Goal: Information Seeking & Learning: Learn about a topic

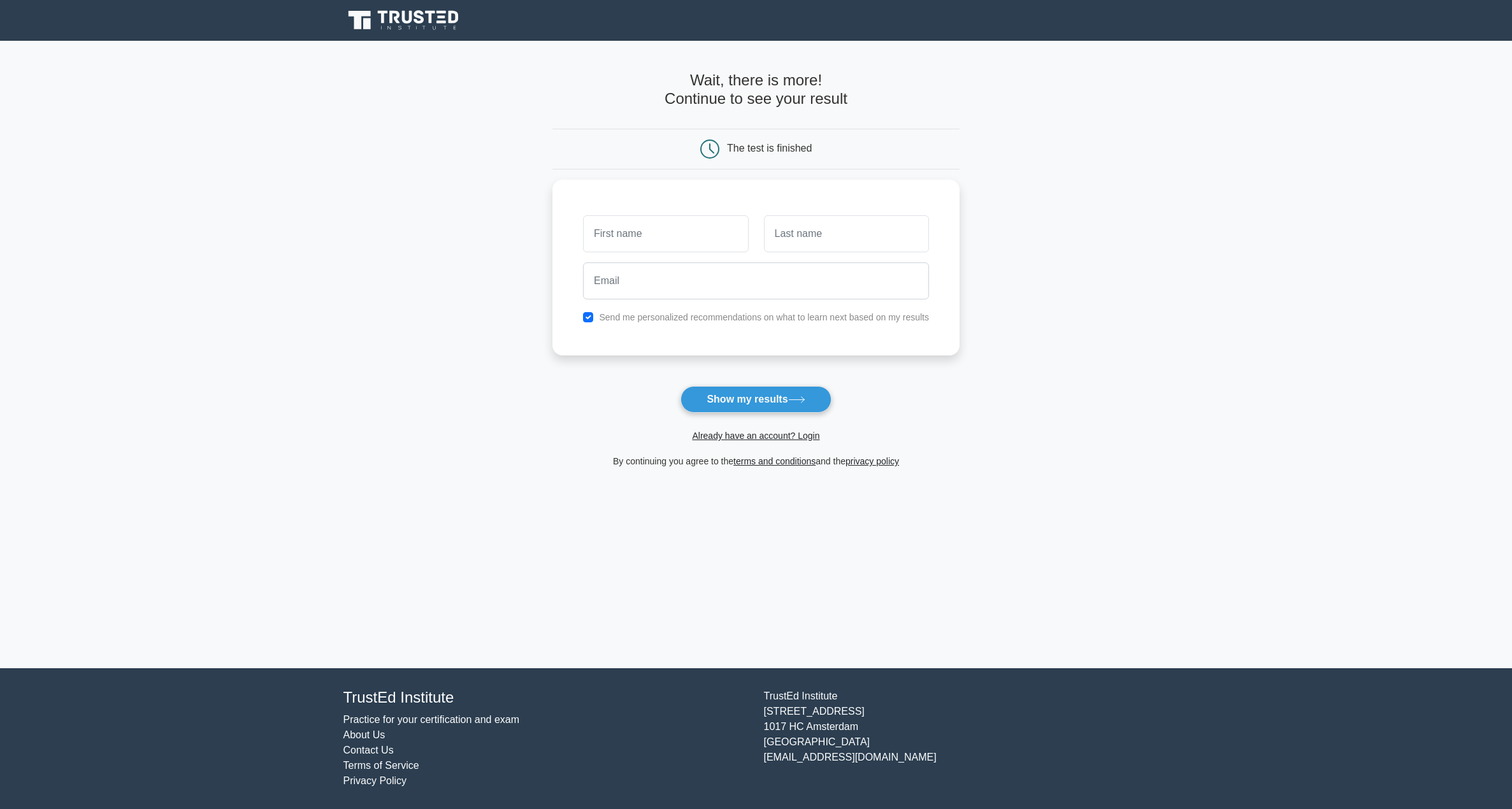
click at [467, 437] on main "Wait, there is more! Continue to see your result The test is finished and the" at bounding box center [756, 354] width 1512 height 628
click at [405, 11] on icon at bounding box center [407, 17] width 10 height 13
type input "julius"
type input "moten"
type input "[EMAIL_ADDRESS][DOMAIN_NAME]"
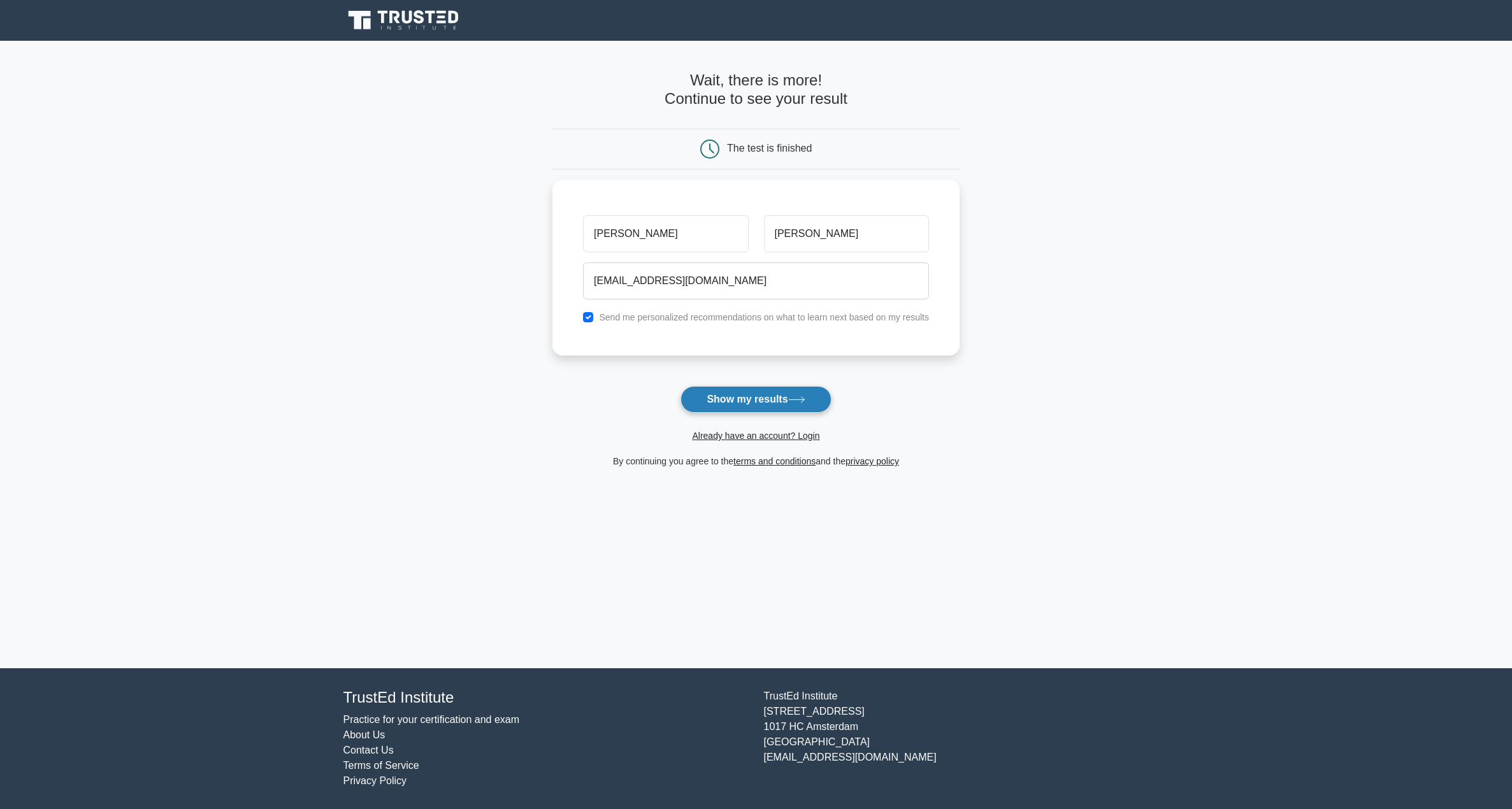
click at [754, 396] on button "Show my results" at bounding box center [755, 399] width 150 height 27
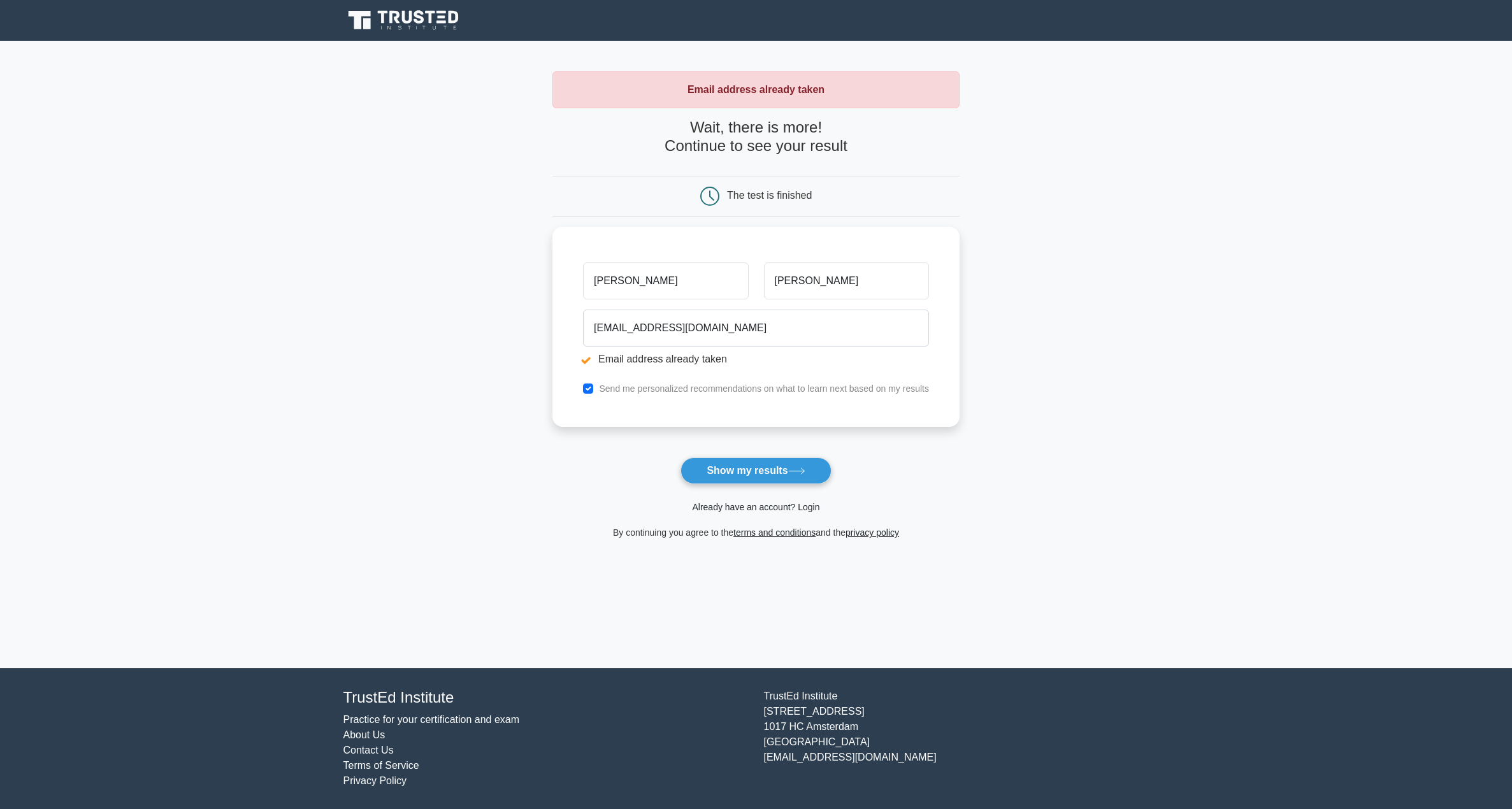
click at [790, 510] on link "Already have an account? Login" at bounding box center [756, 507] width 128 height 10
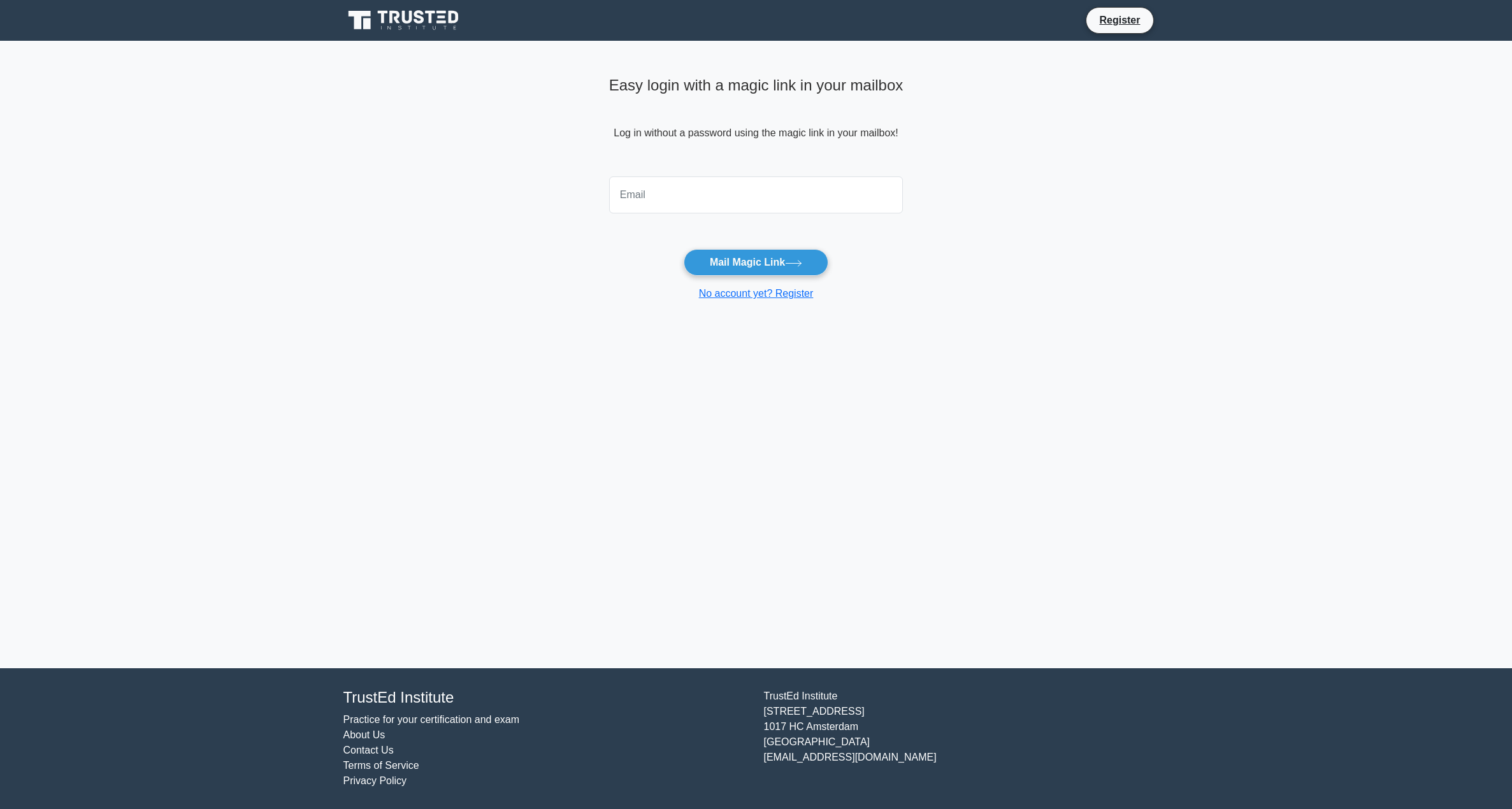
click at [721, 213] on input "email" at bounding box center [756, 194] width 294 height 37
type input "juliuswayne1008@yahoo.com"
click at [744, 254] on button "Mail Magic Link" at bounding box center [756, 263] width 145 height 27
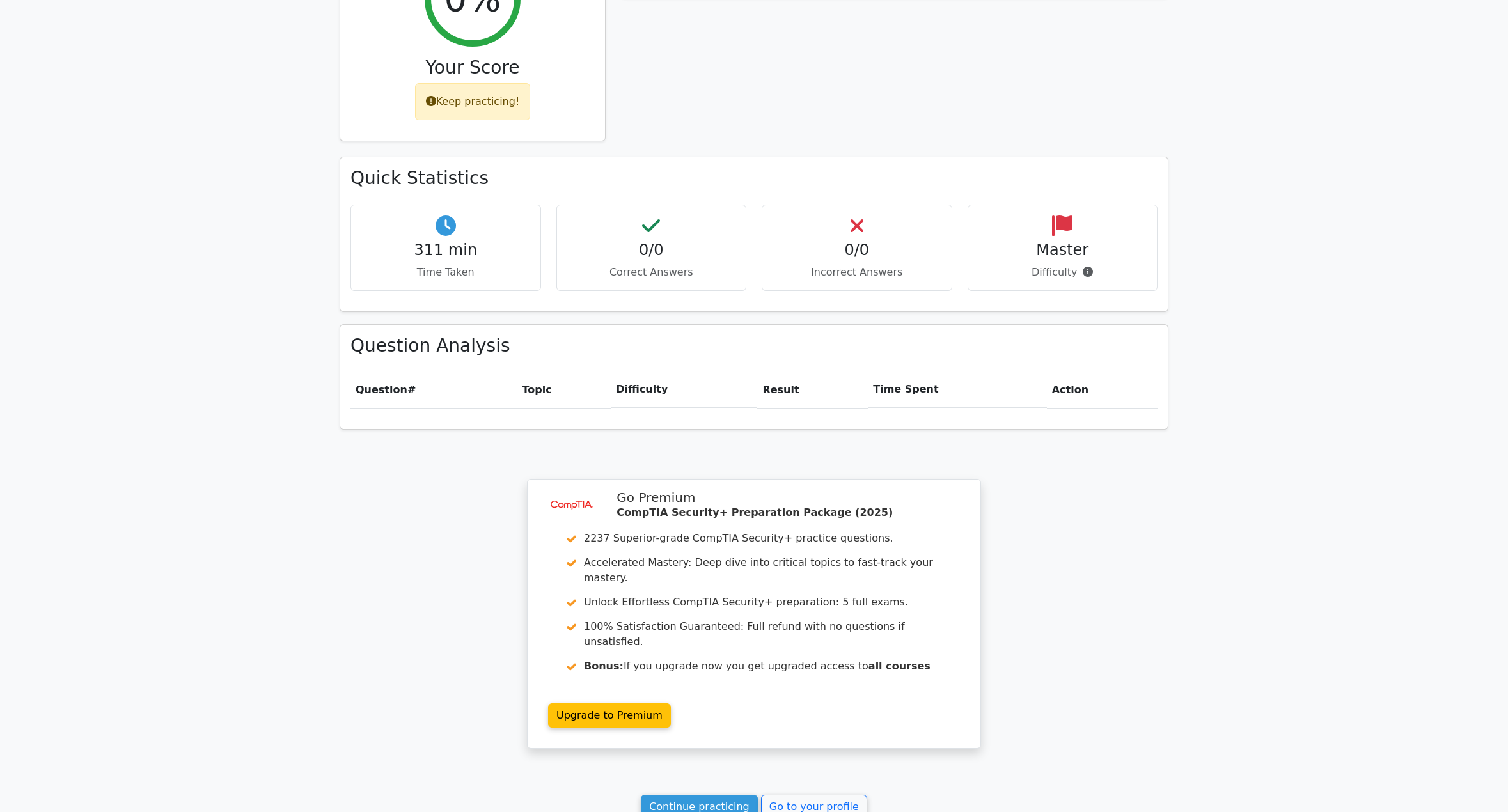
scroll to position [658, 0]
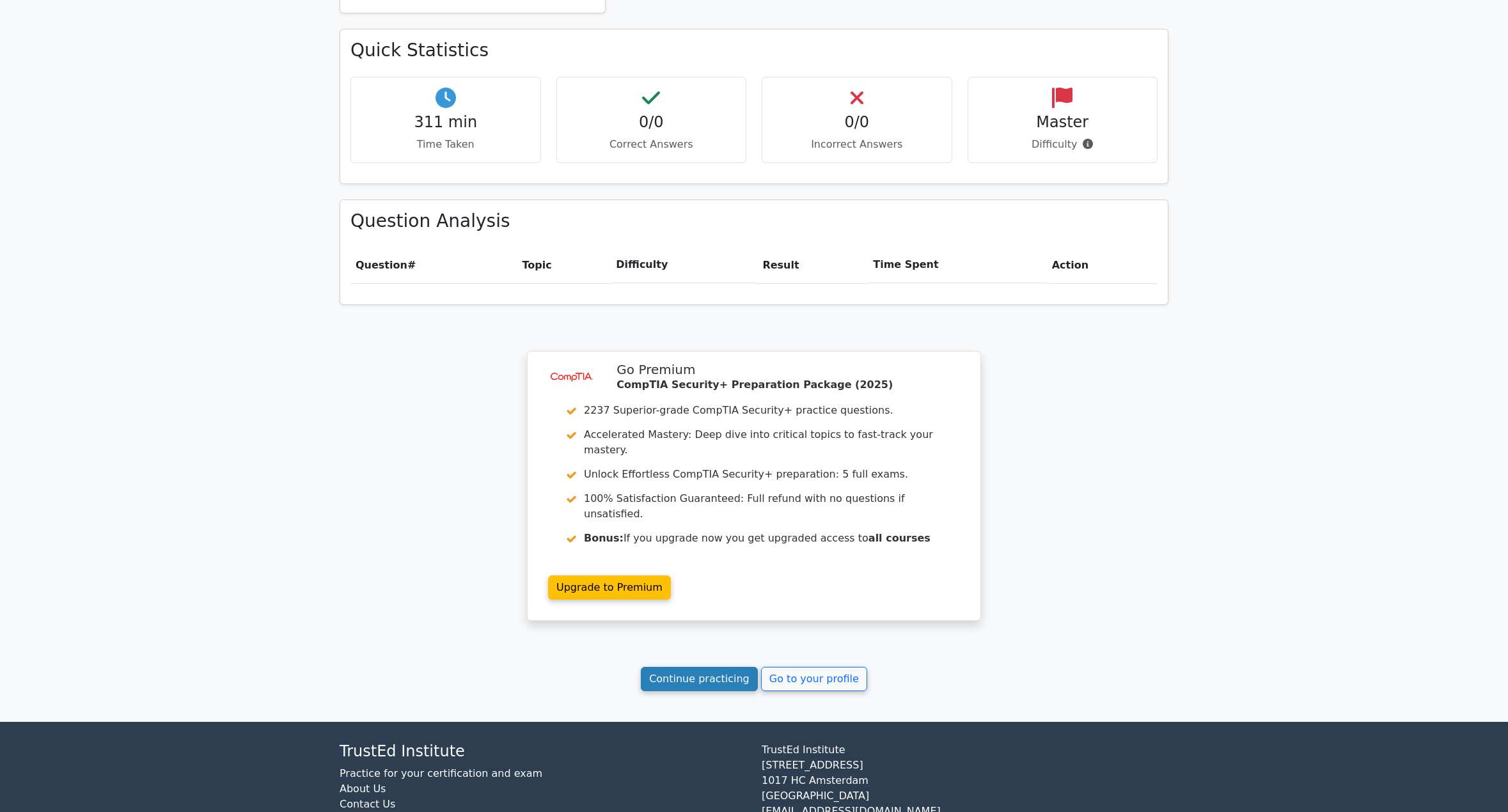
click at [740, 667] on link "Continue practicing" at bounding box center [699, 679] width 117 height 24
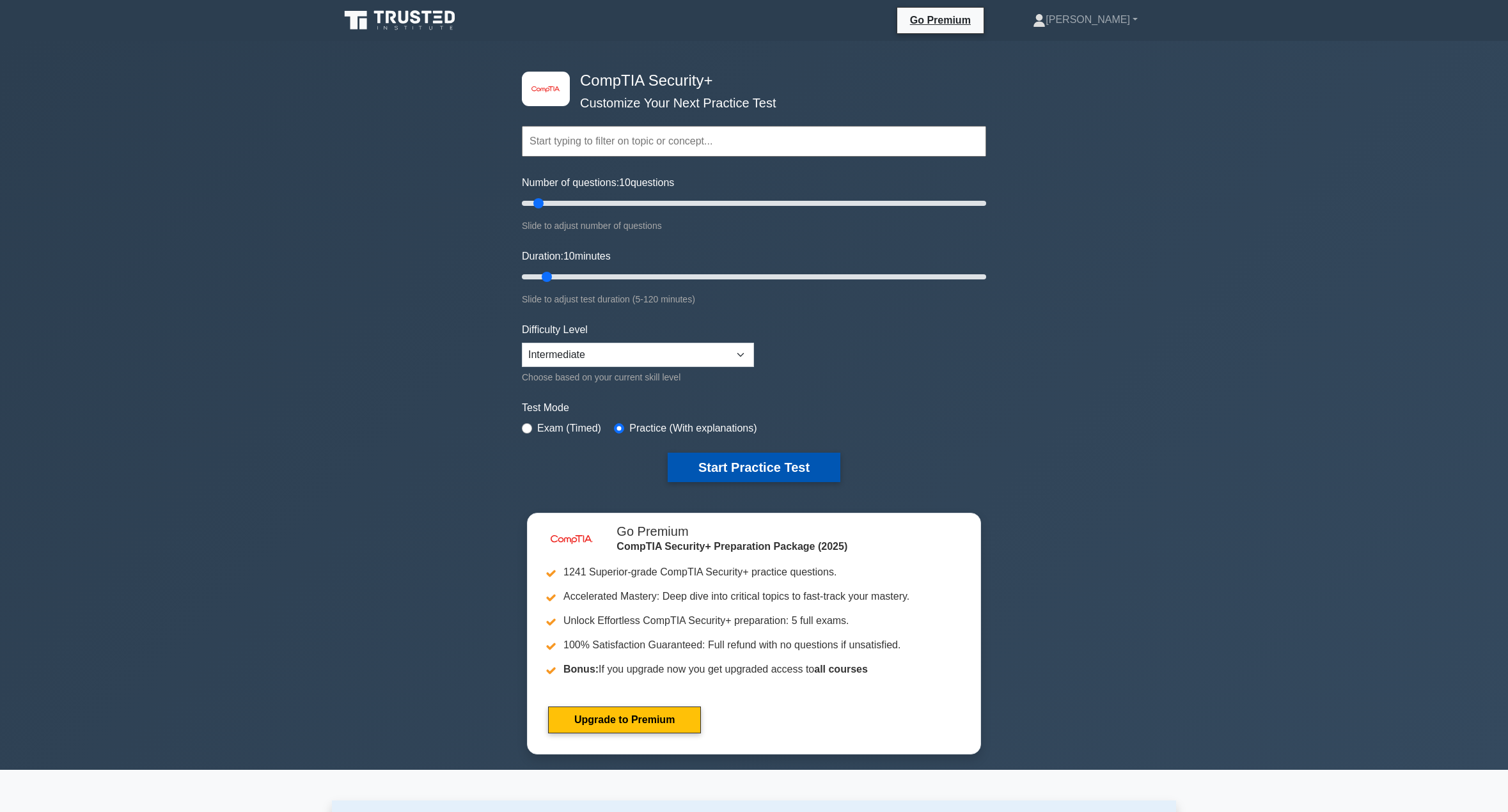
click at [788, 473] on button "Start Practice Test" at bounding box center [754, 467] width 172 height 29
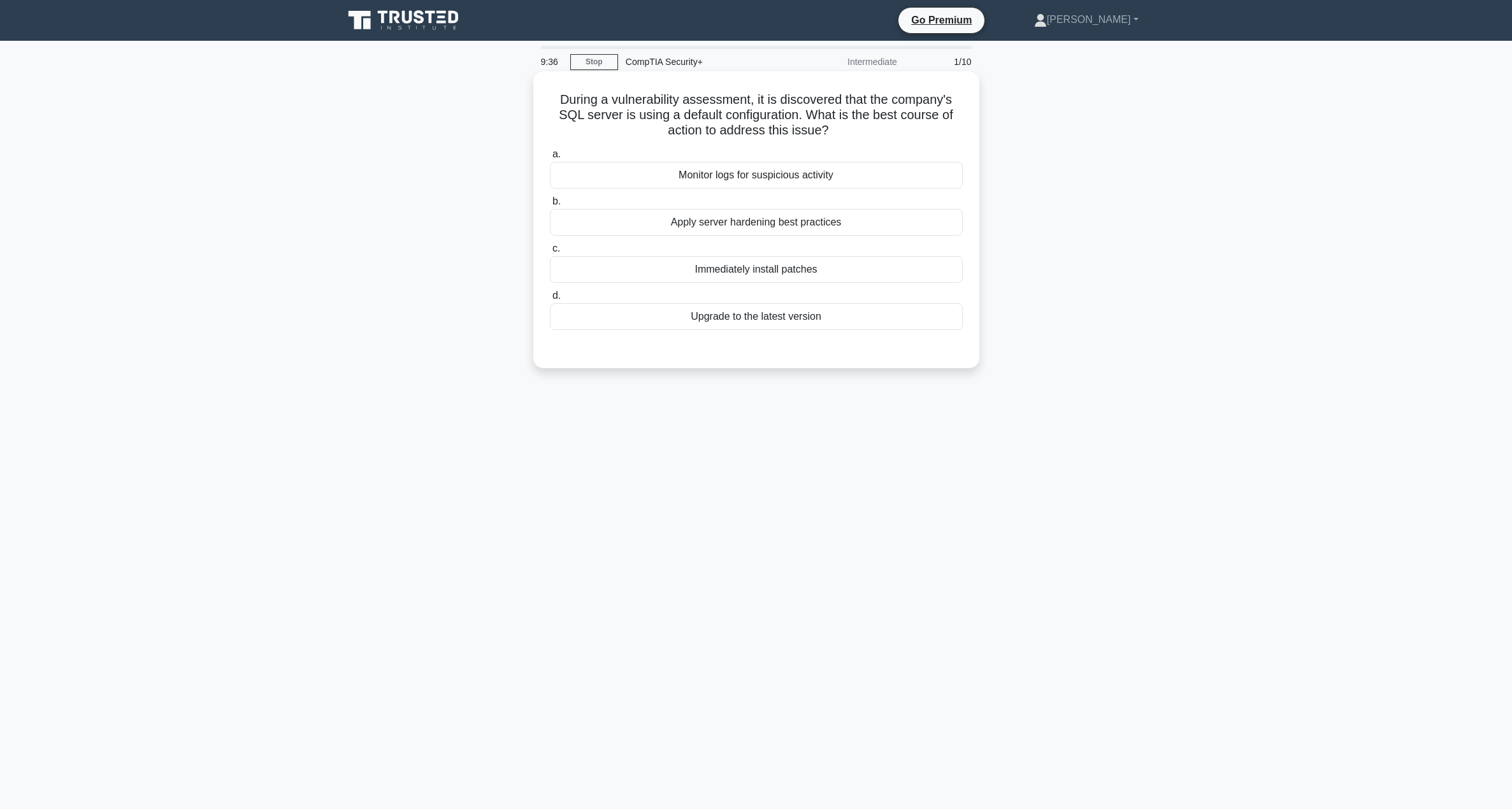
click at [719, 327] on div "Upgrade to the latest version" at bounding box center [756, 316] width 413 height 27
click at [550, 300] on input "d. Upgrade to the latest version" at bounding box center [550, 296] width 0 height 8
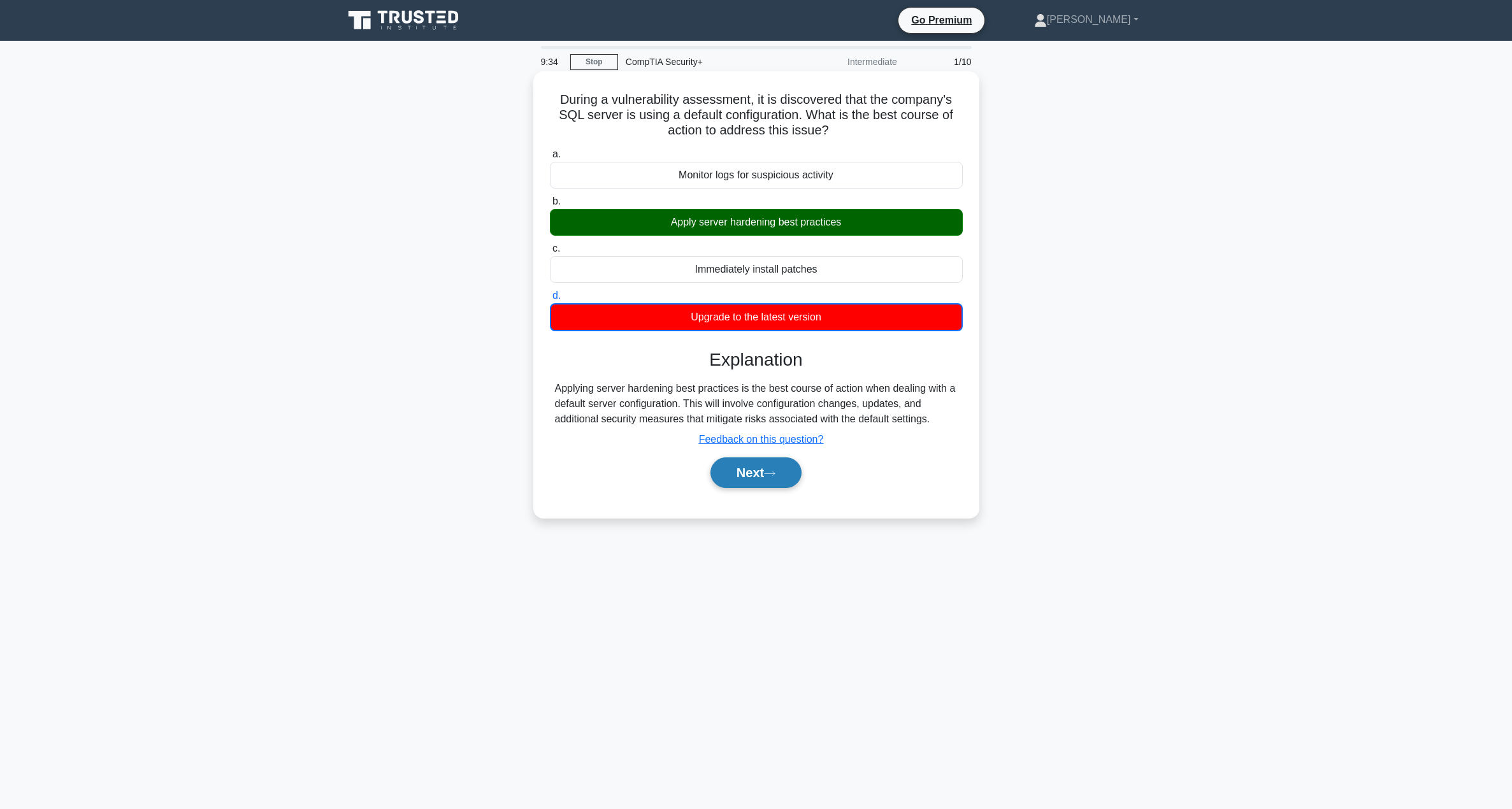
click at [750, 474] on button "Next" at bounding box center [756, 472] width 91 height 31
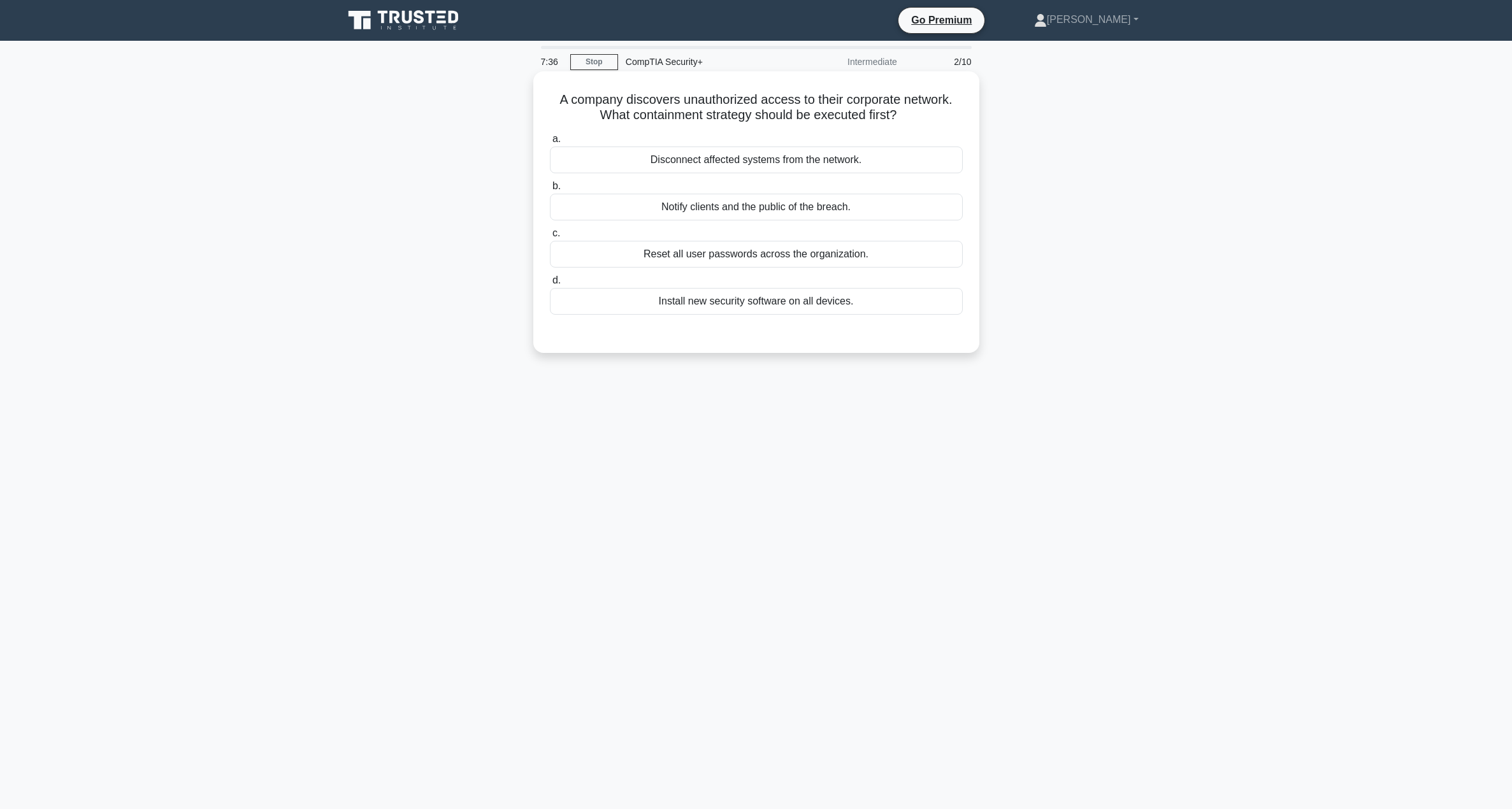
click at [697, 160] on div "Disconnect affected systems from the network." at bounding box center [756, 160] width 413 height 27
click at [550, 143] on input "a. Disconnect affected systems from the network." at bounding box center [550, 139] width 0 height 8
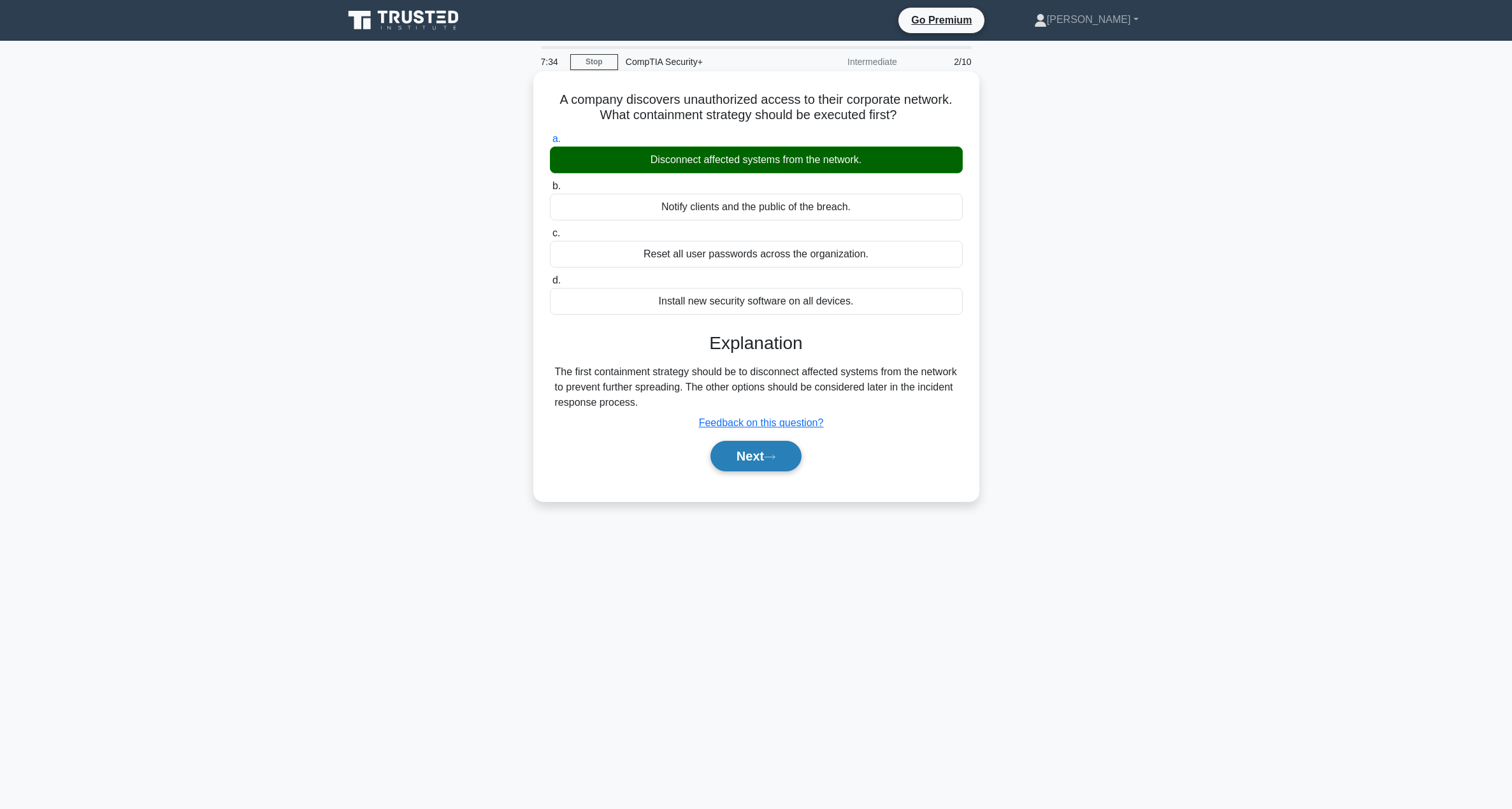
click at [741, 466] on button "Next" at bounding box center [756, 456] width 91 height 31
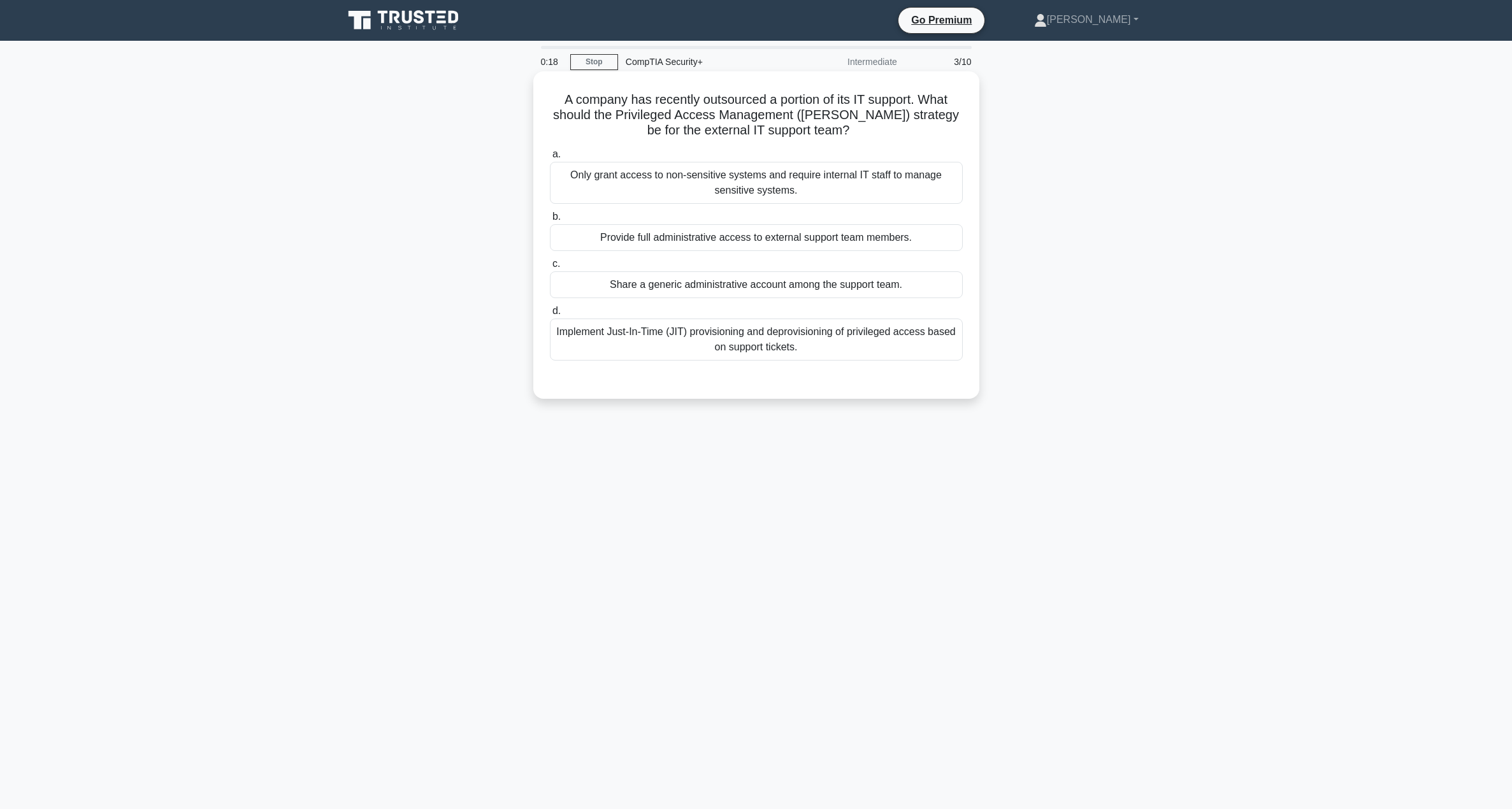
click at [675, 331] on div "Implement Just-In-Time (JIT) provisioning and deprovisioning of privileged acce…" at bounding box center [756, 340] width 413 height 42
click at [550, 315] on input "d. Implement Just-In-Time (JIT) provisioning and deprovisioning of privileged a…" at bounding box center [550, 310] width 0 height 8
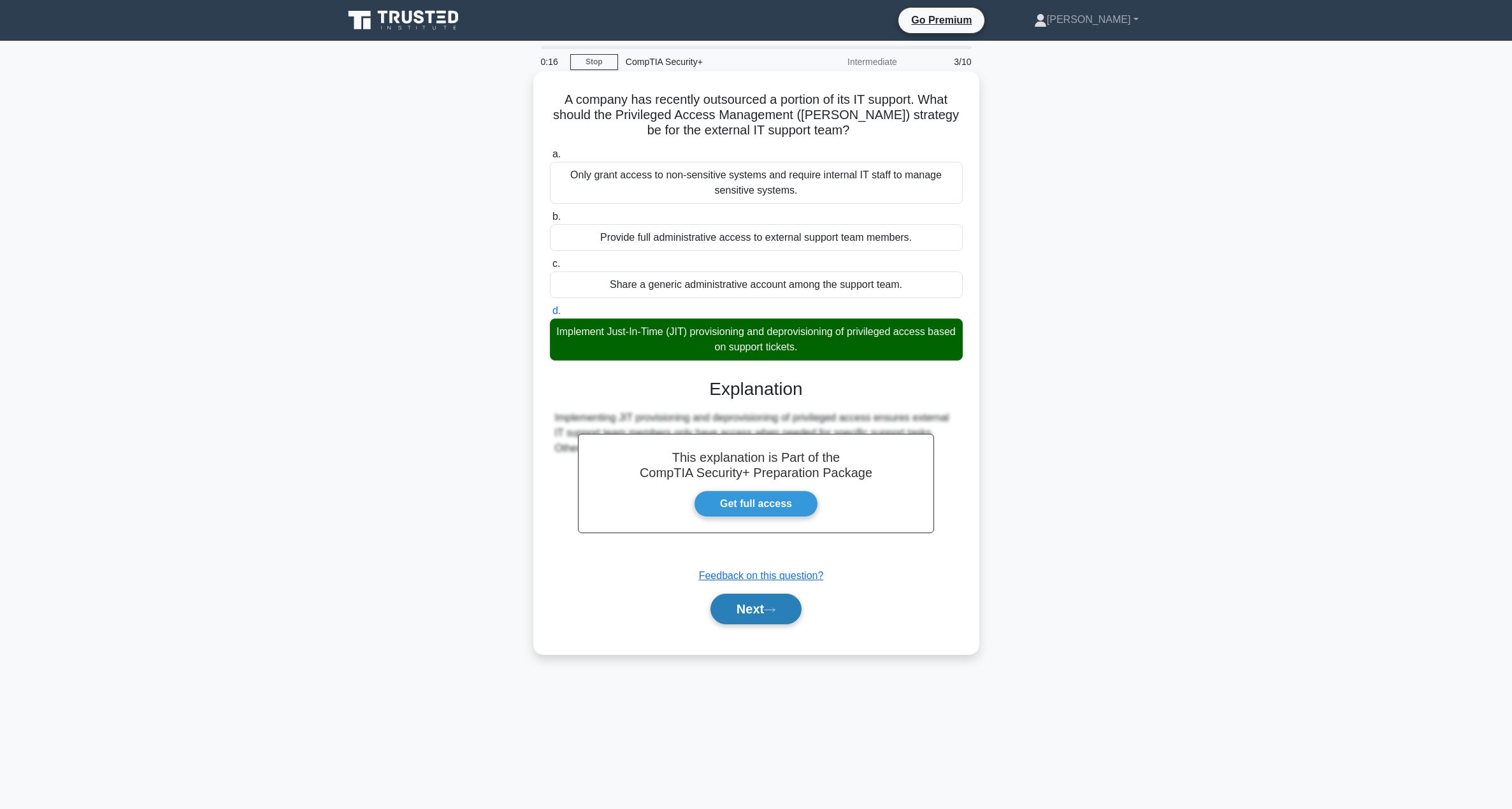
click at [775, 611] on icon at bounding box center [769, 609] width 11 height 7
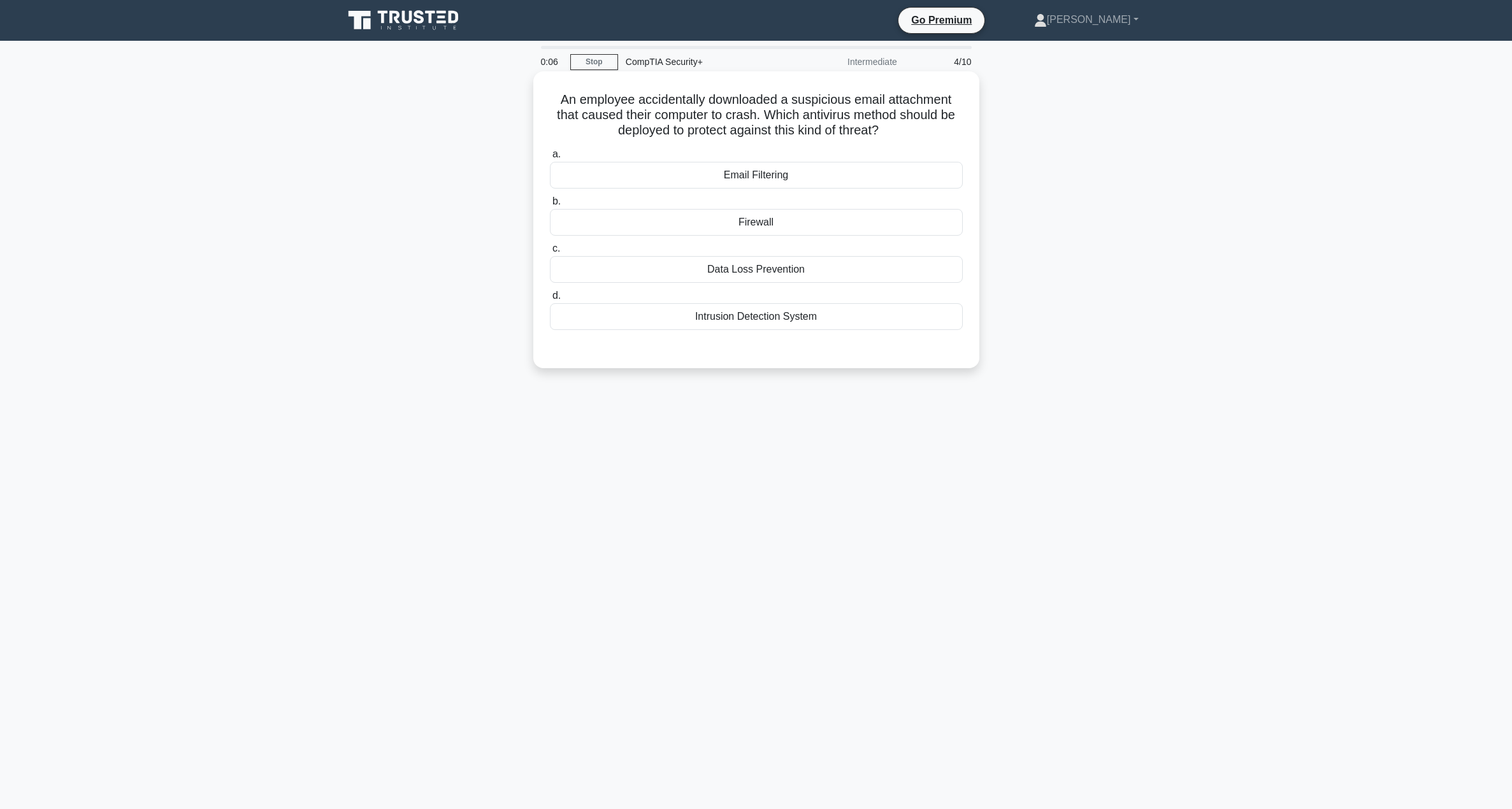
click at [724, 317] on div "Intrusion Detection System" at bounding box center [756, 316] width 413 height 27
click at [550, 300] on input "d. Intrusion Detection System" at bounding box center [550, 296] width 0 height 8
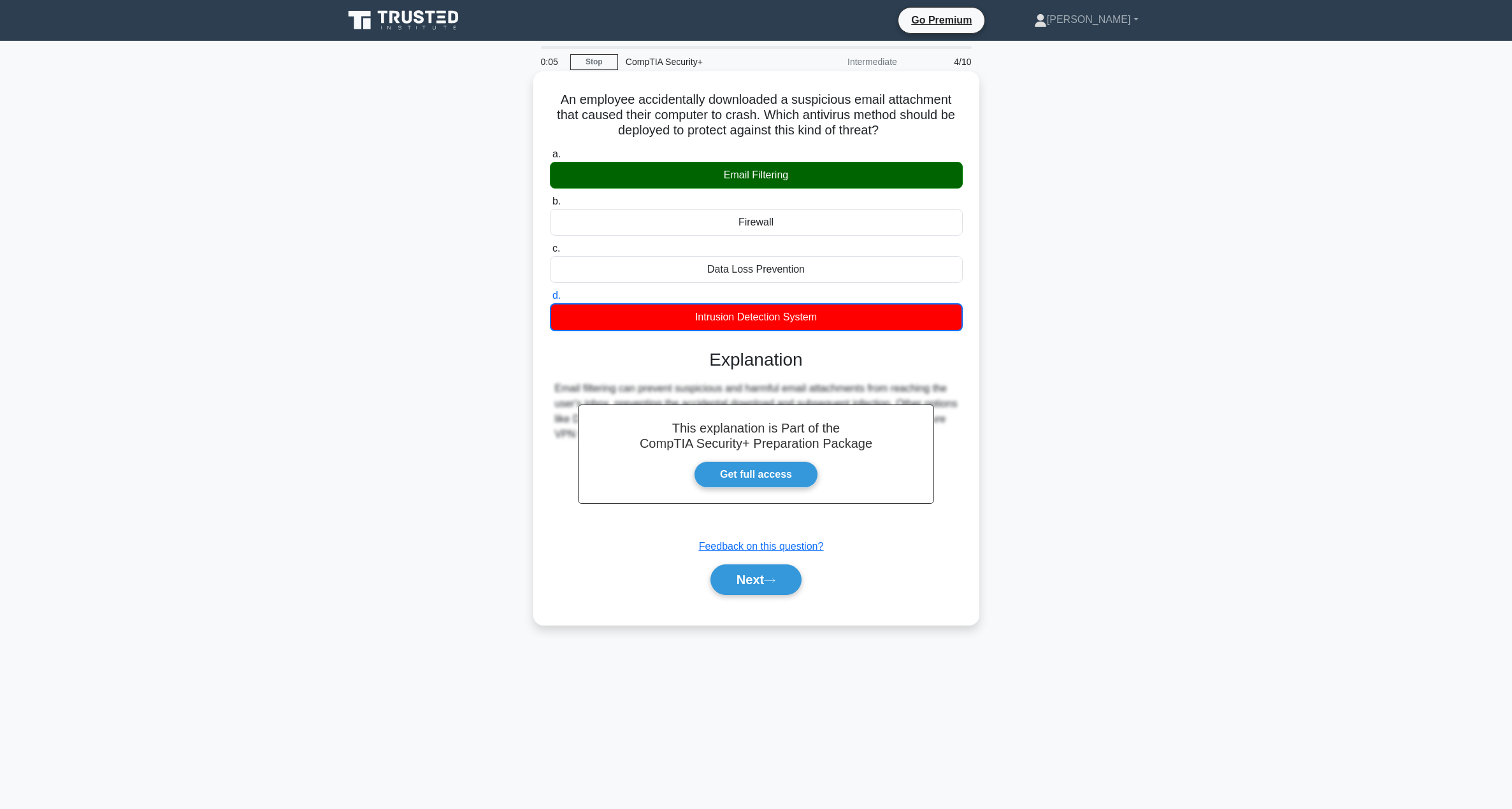
click at [794, 168] on div "Email Filtering" at bounding box center [756, 175] width 413 height 27
click at [550, 158] on input "a. Email Filtering" at bounding box center [550, 154] width 0 height 8
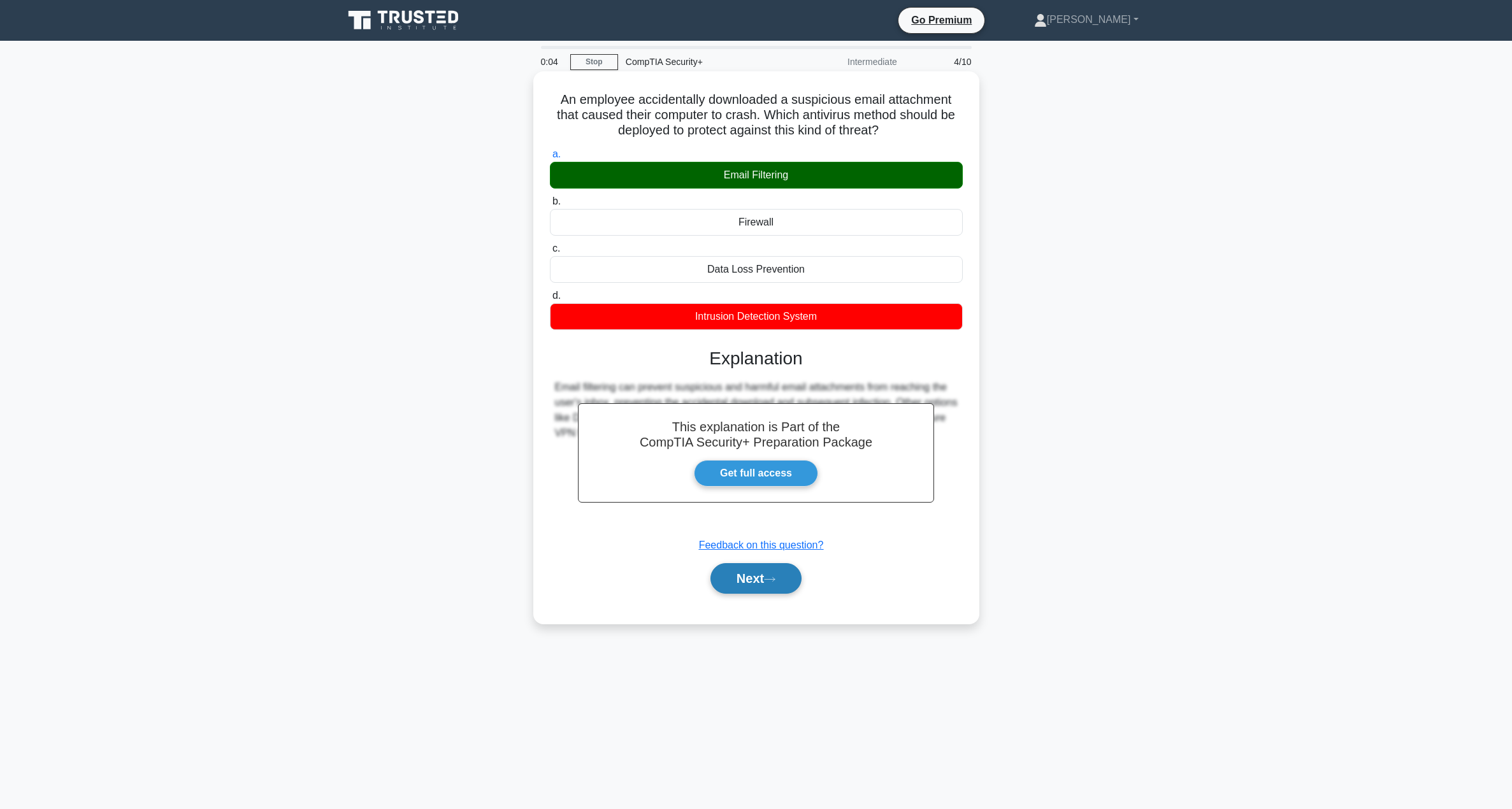
click at [768, 578] on button "Next" at bounding box center [756, 578] width 91 height 31
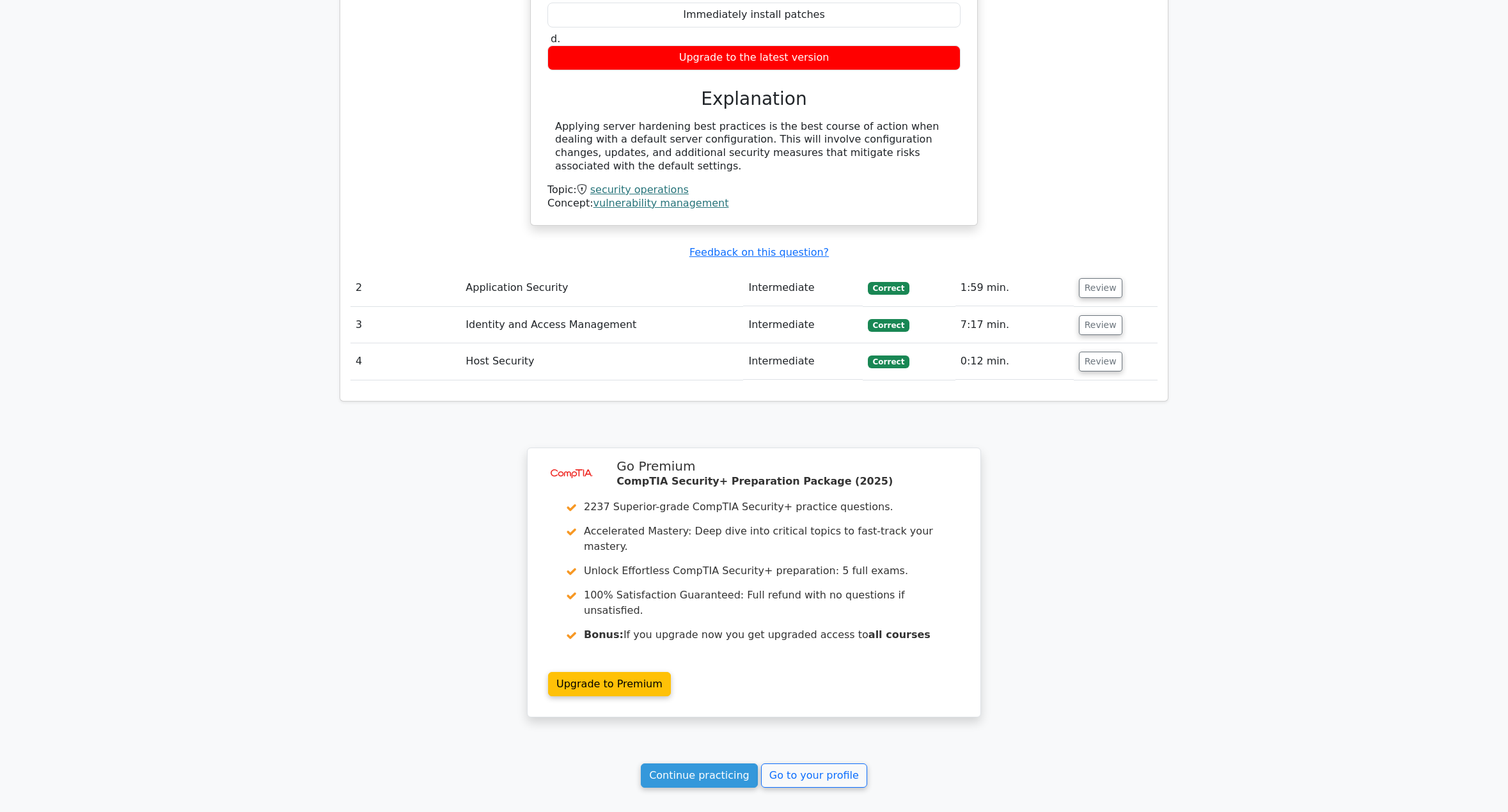
scroll to position [1243, 0]
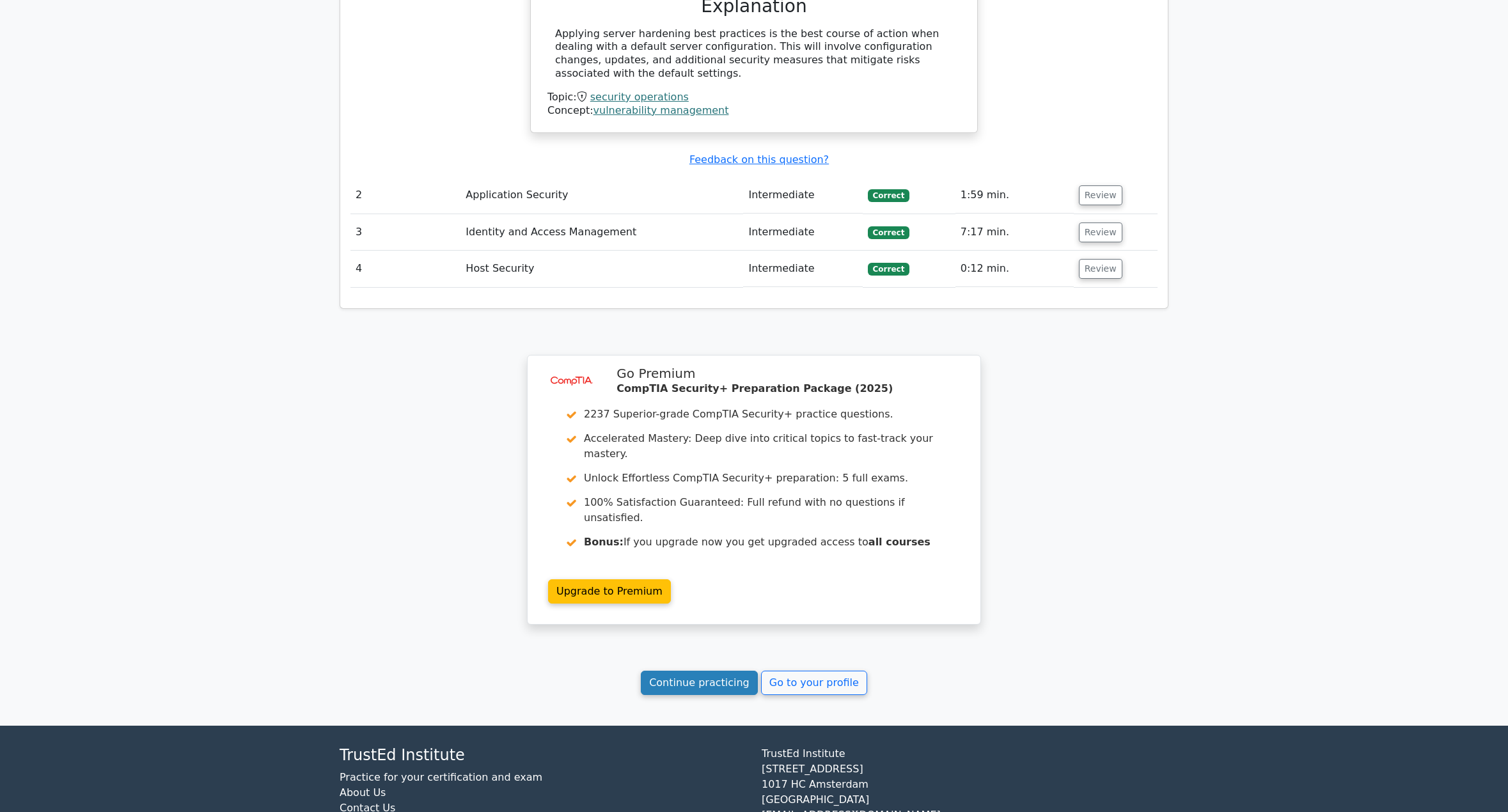
click at [704, 670] on link "Continue practicing" at bounding box center [699, 682] width 117 height 24
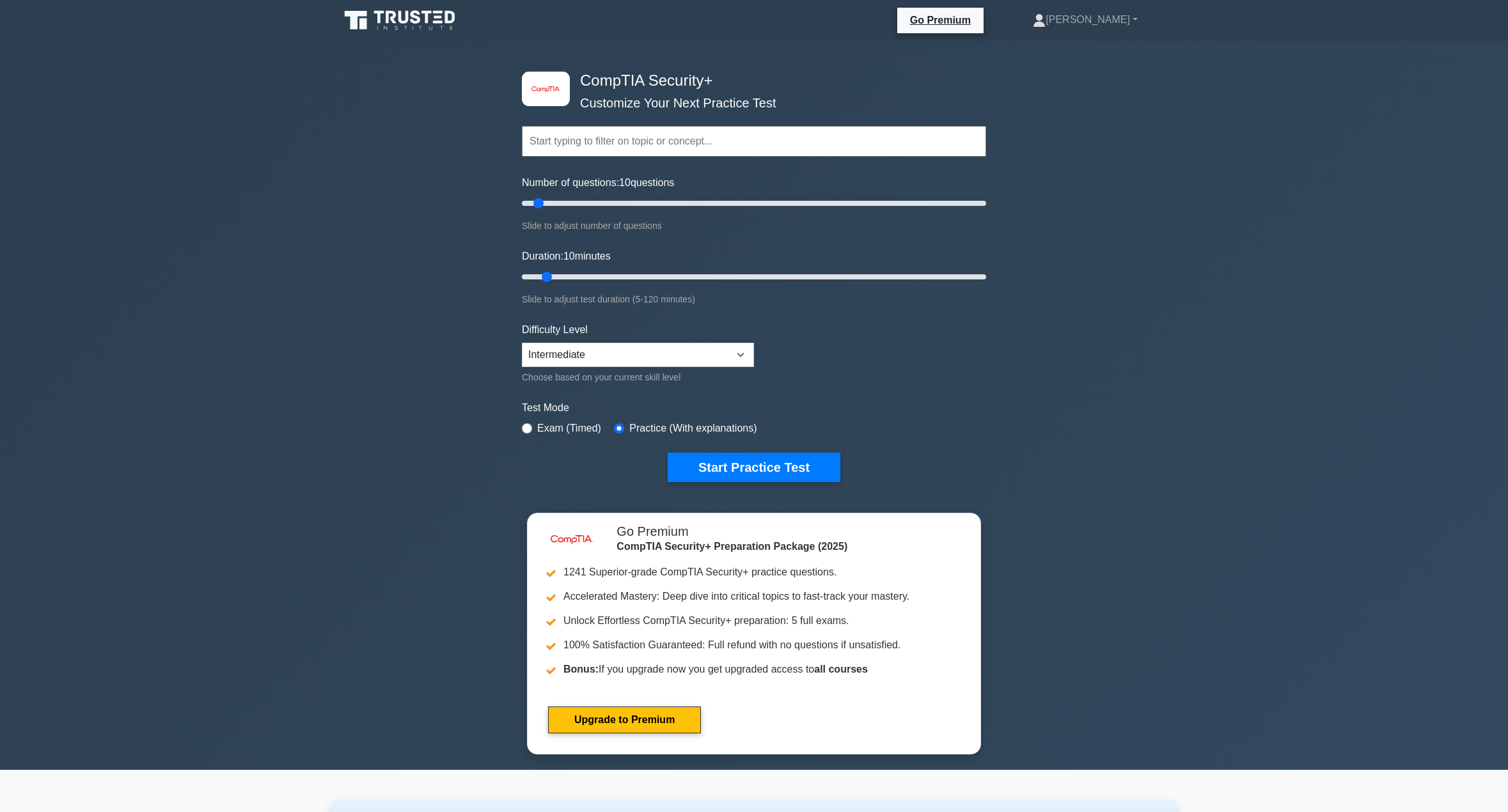
click at [654, 339] on div "Difficulty Level Beginner Intermediate Expert Choose based on your current skil…" at bounding box center [638, 354] width 232 height 63
click at [651, 352] on select "Beginner Intermediate Expert" at bounding box center [638, 354] width 232 height 24
click at [534, 431] on div "Exam (Timed)" at bounding box center [561, 428] width 79 height 15
click at [525, 425] on input "radio" at bounding box center [527, 428] width 10 height 10
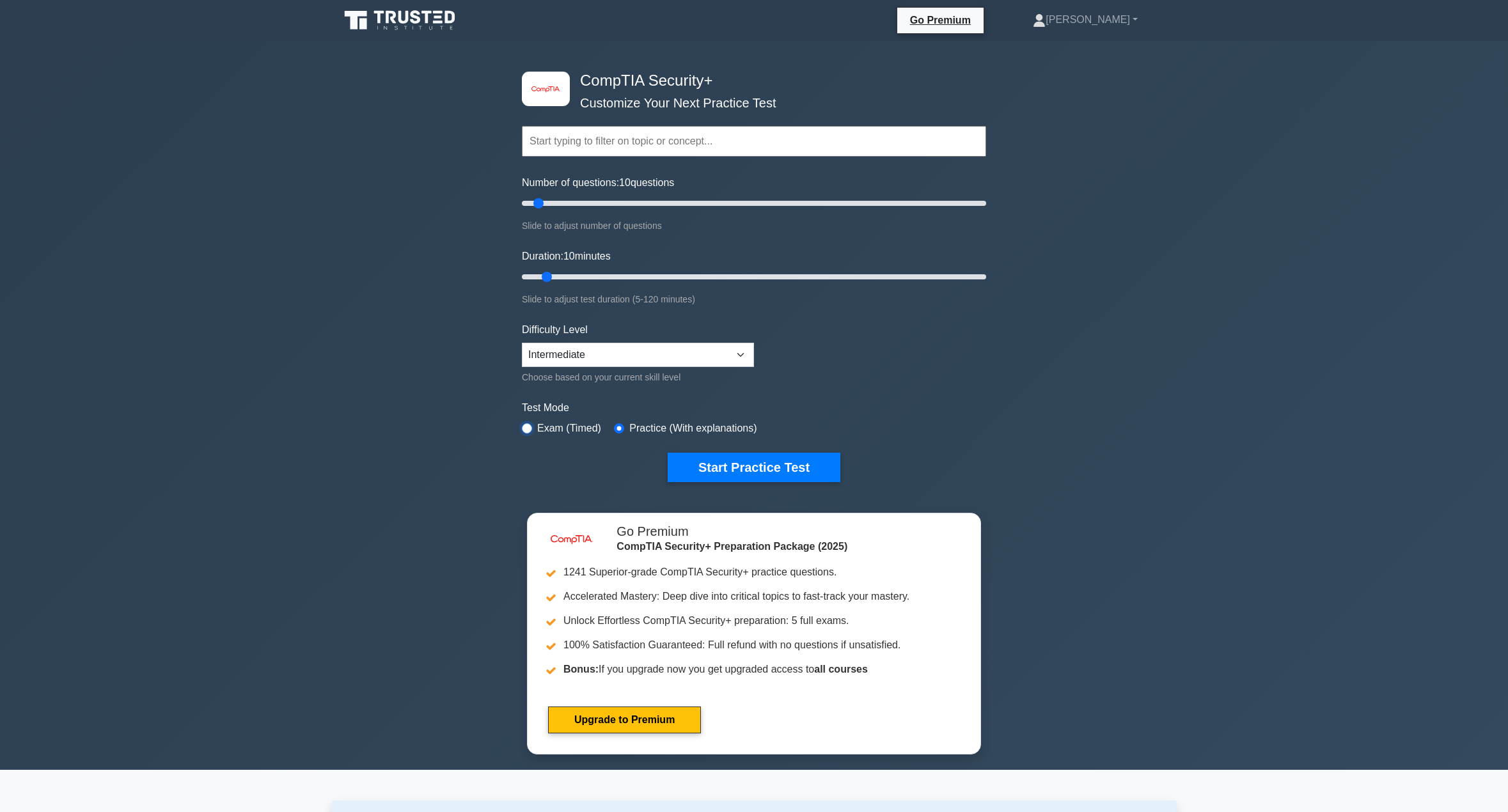
radio input "true"
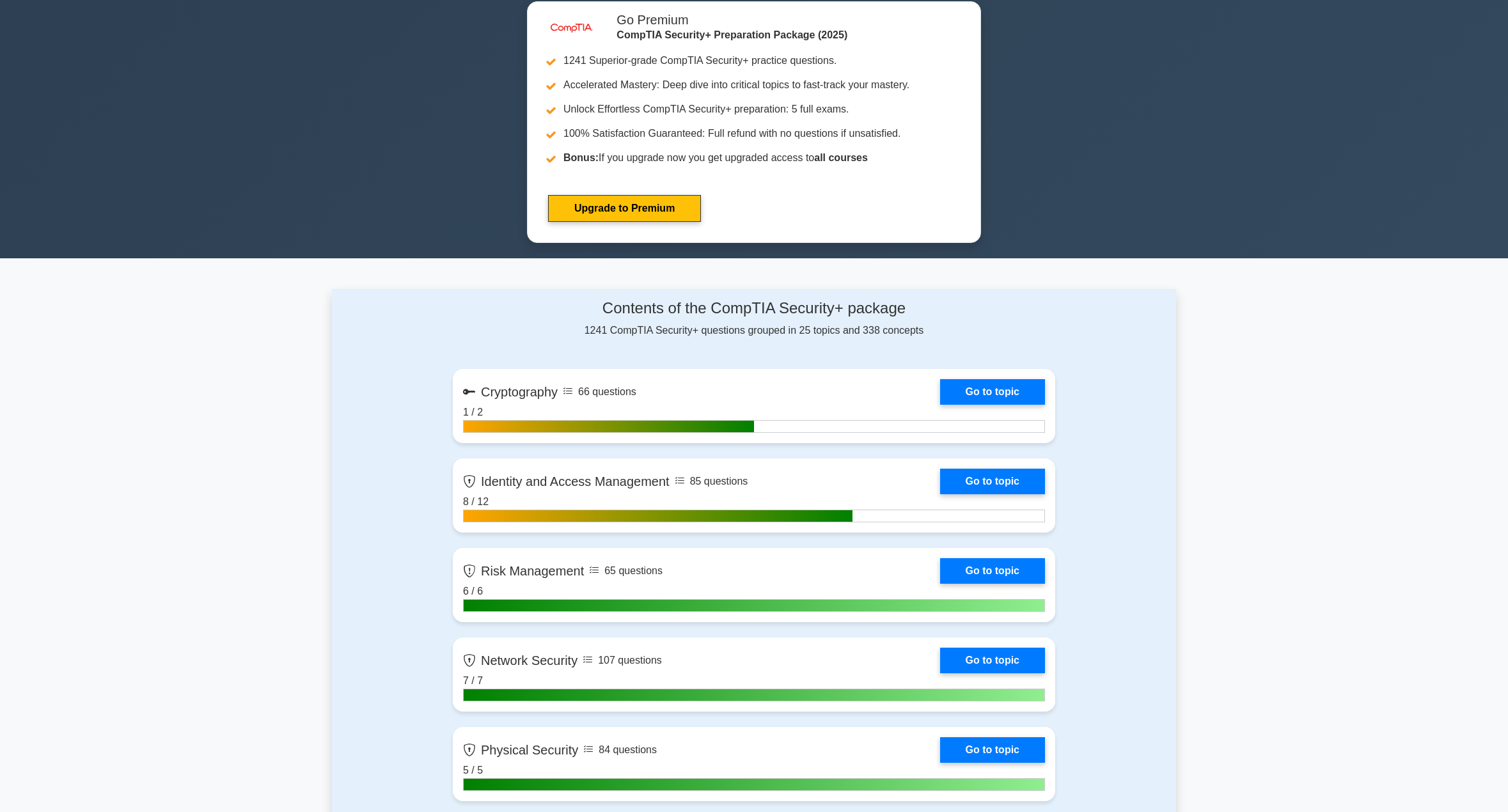
scroll to position [255, 0]
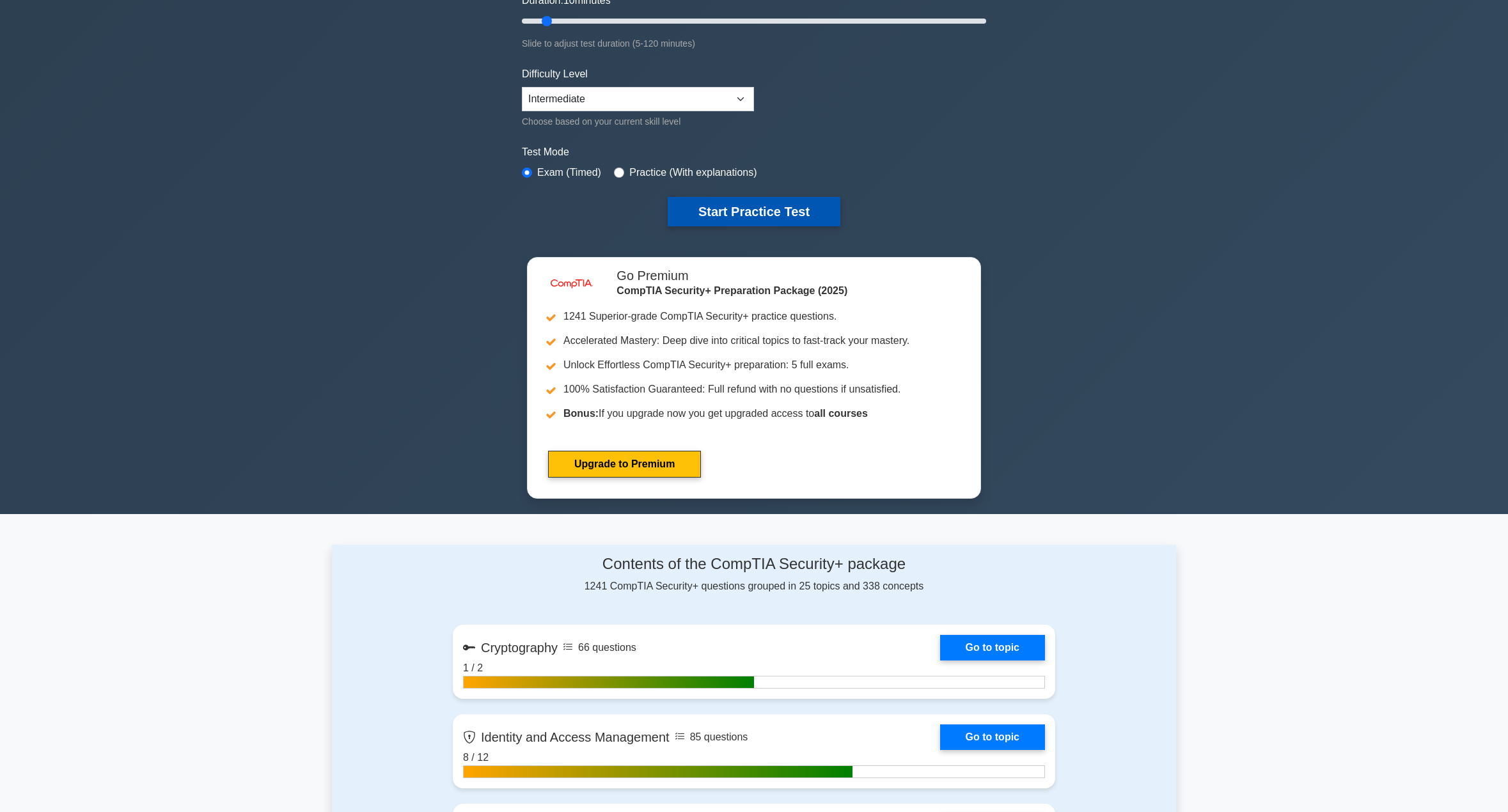
click at [697, 216] on button "Start Practice Test" at bounding box center [754, 211] width 172 height 29
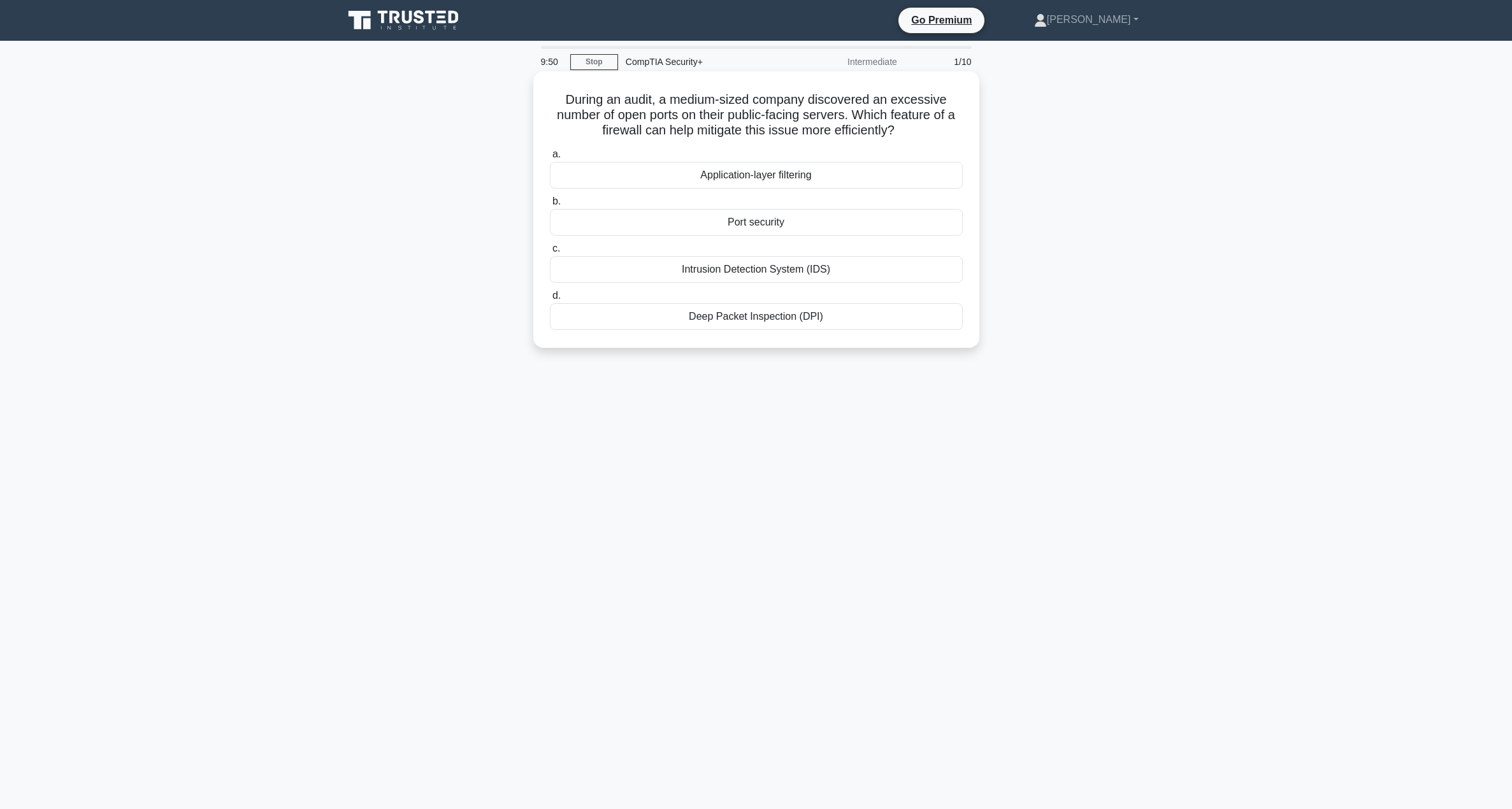
click at [721, 224] on div "Port security" at bounding box center [756, 222] width 413 height 27
click at [550, 206] on input "b. Port security" at bounding box center [550, 202] width 0 height 8
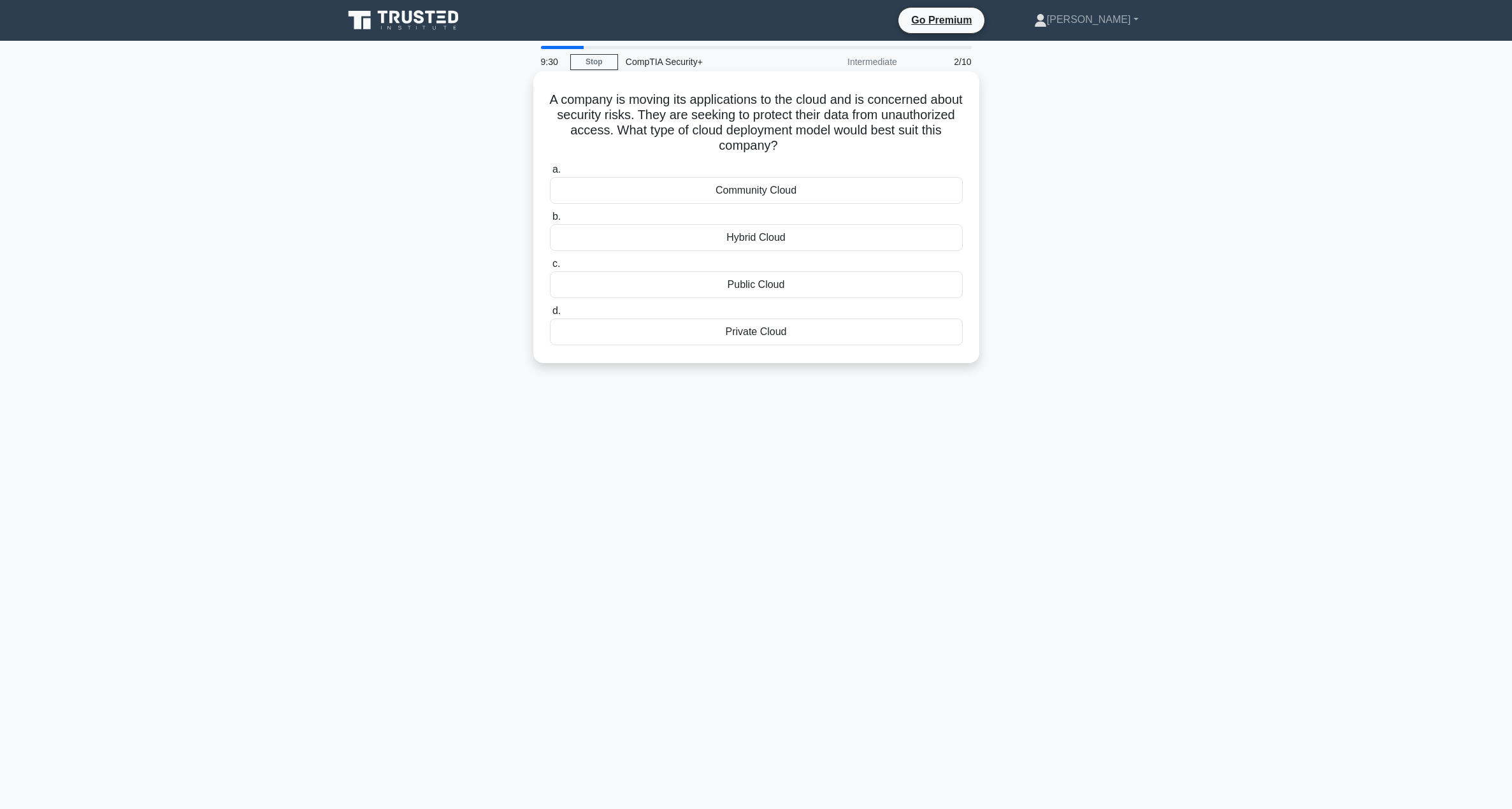
click at [730, 331] on div "Private Cloud" at bounding box center [756, 332] width 413 height 27
click at [550, 315] on input "d. Private Cloud" at bounding box center [550, 310] width 0 height 8
